Goal: Find specific page/section: Find specific page/section

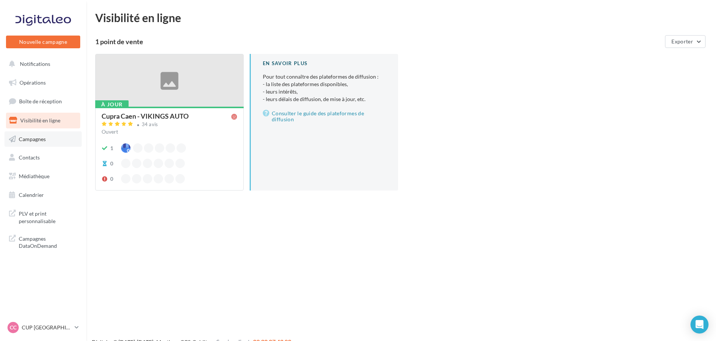
click at [51, 139] on link "Campagnes" at bounding box center [42, 140] width 77 height 16
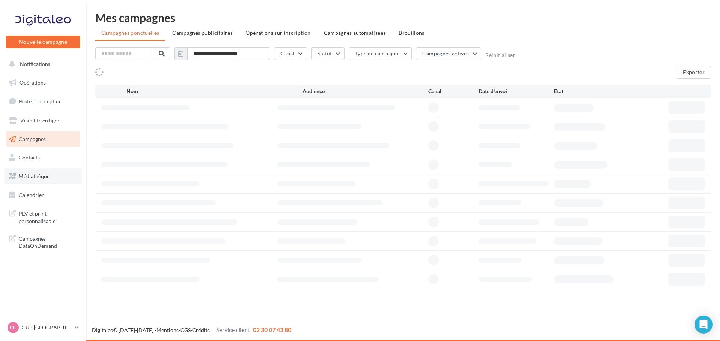
click at [55, 179] on link "Médiathèque" at bounding box center [42, 177] width 77 height 16
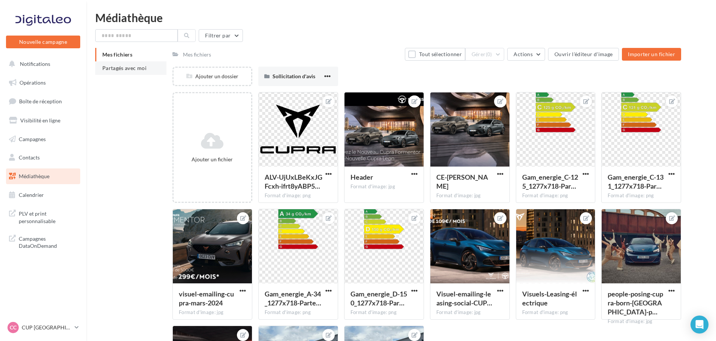
click at [128, 74] on li "Partagés avec moi" at bounding box center [130, 67] width 71 height 13
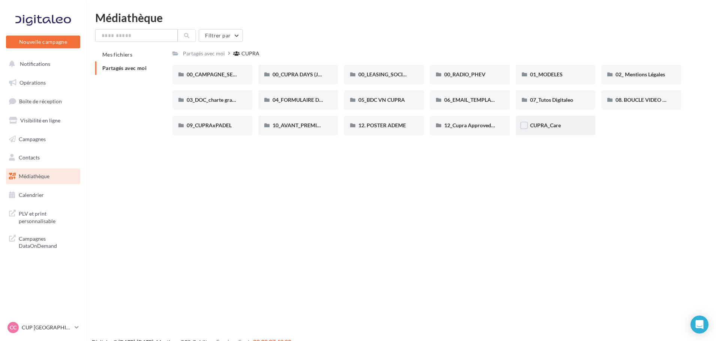
click at [561, 124] on div "CUPRA_Care" at bounding box center [555, 125] width 51 height 7
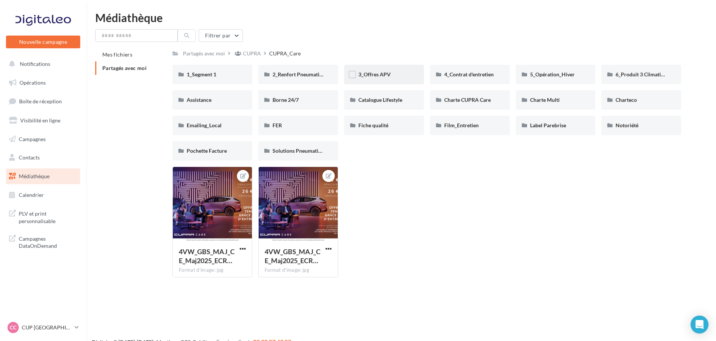
click at [393, 74] on div "3_Offres APV" at bounding box center [383, 74] width 51 height 7
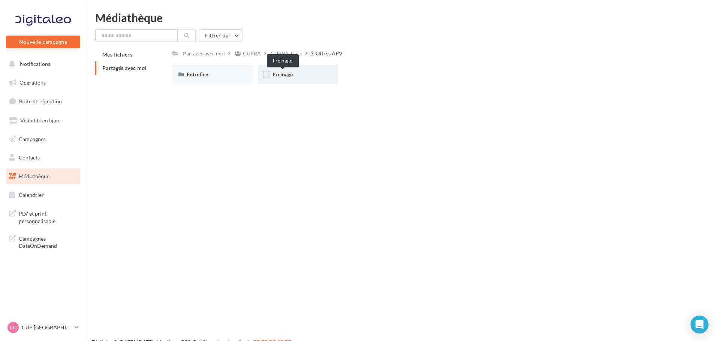
click at [284, 75] on span "Freinage" at bounding box center [282, 74] width 20 height 6
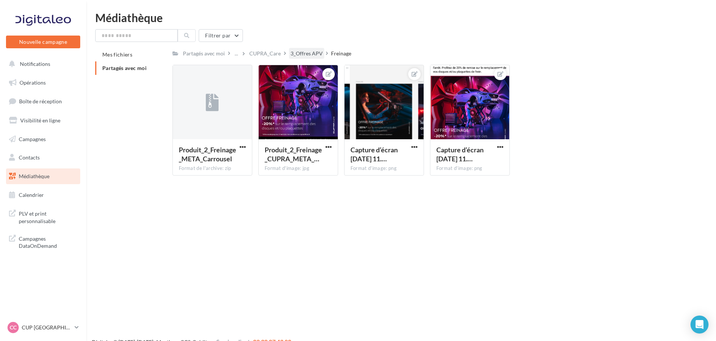
click at [300, 49] on div "3_Offres APV" at bounding box center [306, 53] width 35 height 11
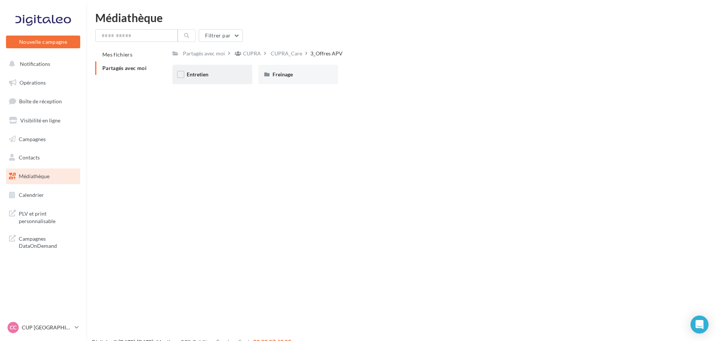
click at [211, 76] on div "Entretien" at bounding box center [212, 74] width 51 height 7
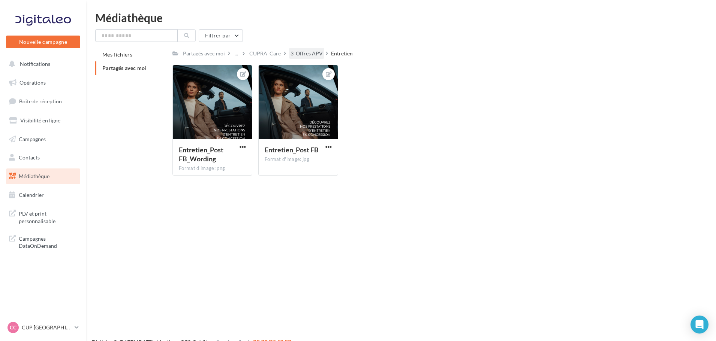
click at [303, 53] on div "3_Offres APV" at bounding box center [306, 53] width 32 height 7
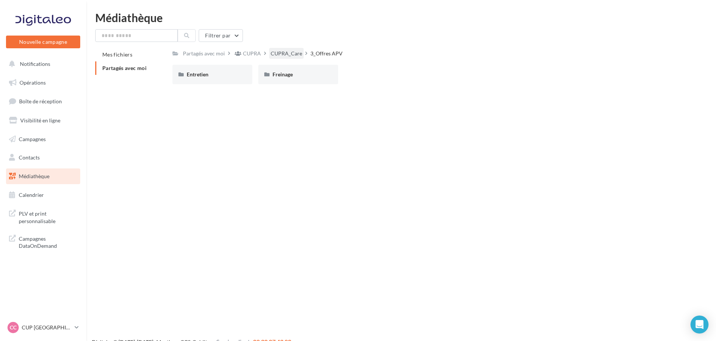
click at [283, 56] on div "CUPRA_Care" at bounding box center [286, 53] width 31 height 7
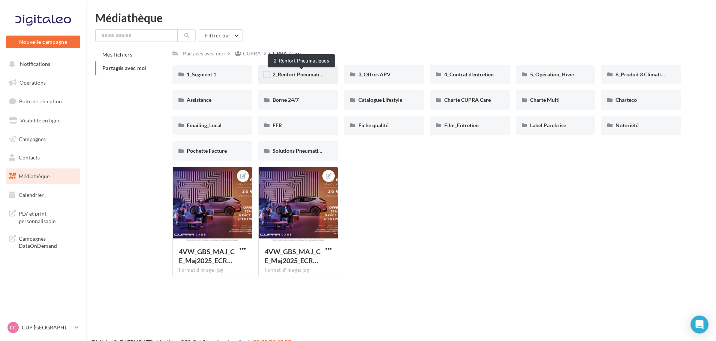
click at [282, 73] on span "2_Renfort Pneumatiques" at bounding box center [301, 74] width 58 height 6
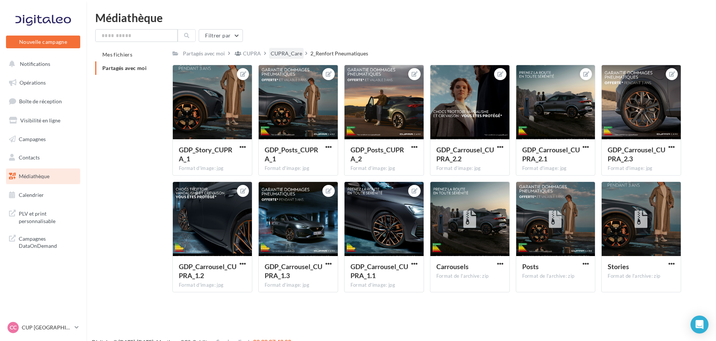
click at [277, 49] on div "CUPRA_Care" at bounding box center [286, 53] width 34 height 11
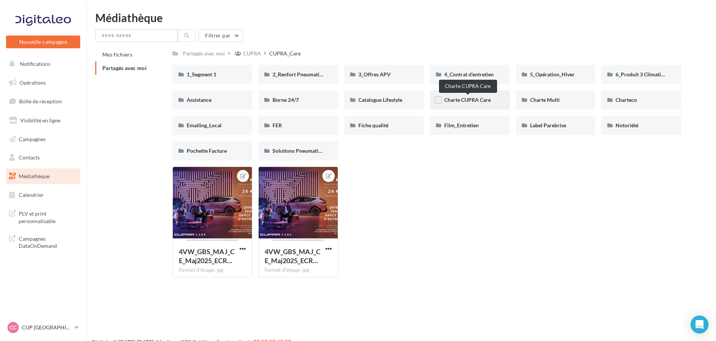
click at [464, 101] on span "Charte CUPRA Care" at bounding box center [467, 100] width 46 height 6
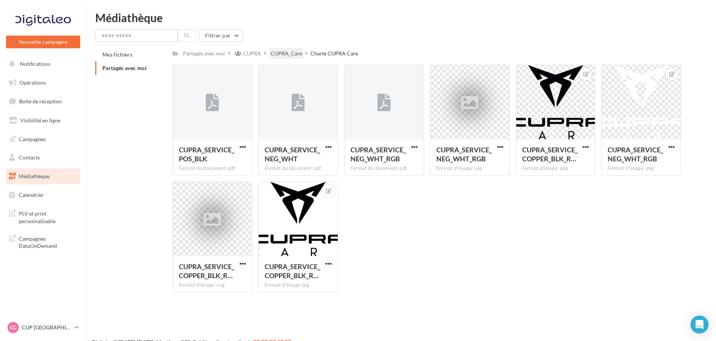
click at [289, 52] on div "CUPRA_Care" at bounding box center [286, 53] width 31 height 7
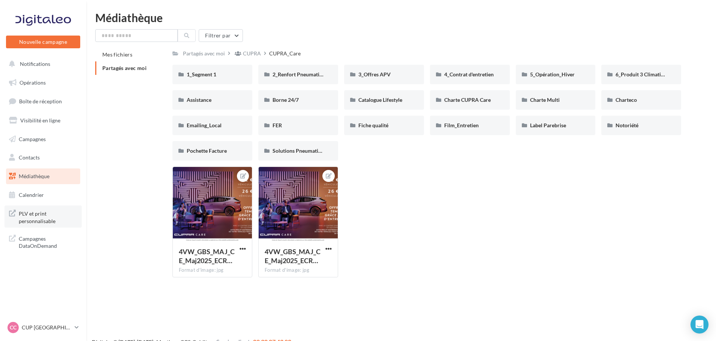
click at [46, 220] on span "PLV et print personnalisable" at bounding box center [48, 217] width 58 height 16
click at [38, 326] on p "CUP [GEOGRAPHIC_DATA]" at bounding box center [47, 327] width 50 height 7
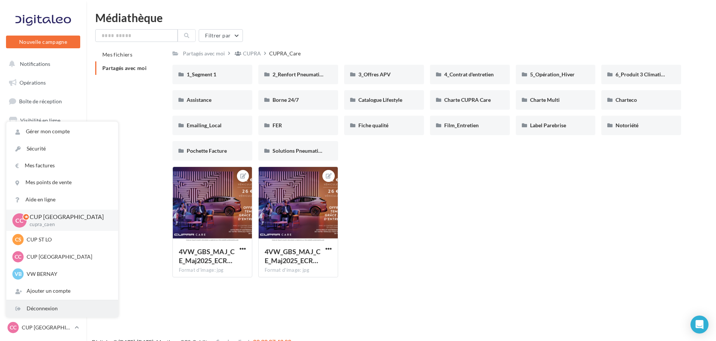
click at [53, 308] on div "Déconnexion" at bounding box center [62, 309] width 112 height 17
